Goal: Navigation & Orientation: Find specific page/section

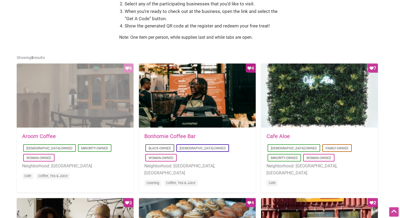
scroll to position [226, 0]
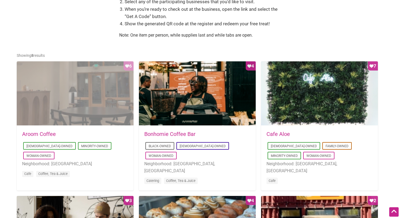
click at [70, 105] on div "Favorite Count 6" at bounding box center [75, 93] width 117 height 65
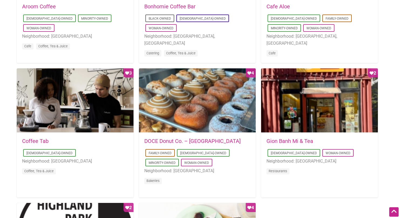
scroll to position [354, 0]
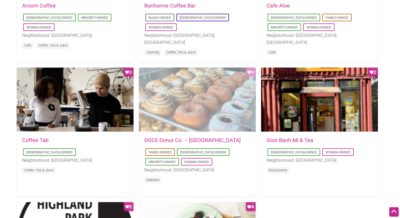
click at [198, 107] on div "Favorite Count 4" at bounding box center [197, 100] width 117 height 65
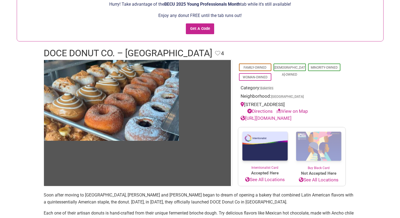
scroll to position [50, 0]
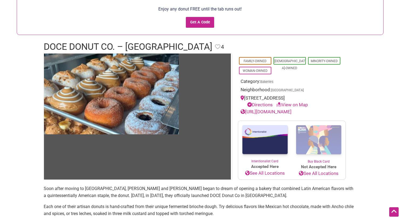
drag, startPoint x: 315, startPoint y: 98, endPoint x: 244, endPoint y: 99, distance: 70.6
click at [244, 99] on div "[STREET_ADDRESS] Directions View on Map" at bounding box center [291, 102] width 102 height 14
copy div "[STREET_ADDRESS]"
